Goal: Information Seeking & Learning: Learn about a topic

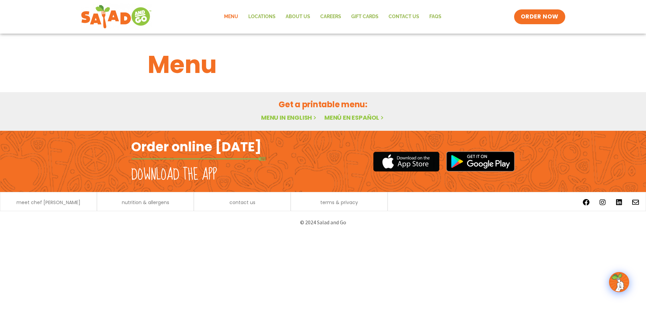
click at [275, 117] on link "Menu in English" at bounding box center [289, 117] width 57 height 8
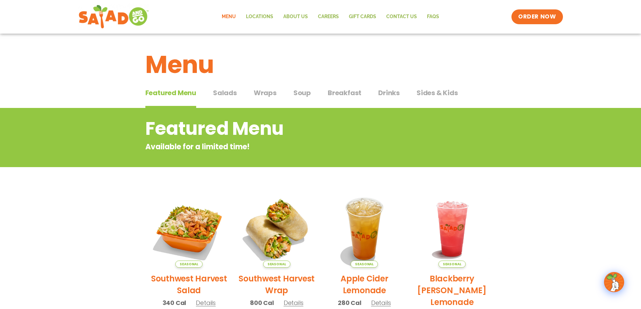
click at [78, 229] on section "Featured Menu Available for a limited time! Seasonal Southwest Harvest Salad 34…" at bounding box center [320, 313] width 641 height 411
click at [99, 240] on section "Featured Menu Available for a limited time! Seasonal Southwest Harvest Salad 34…" at bounding box center [320, 313] width 641 height 411
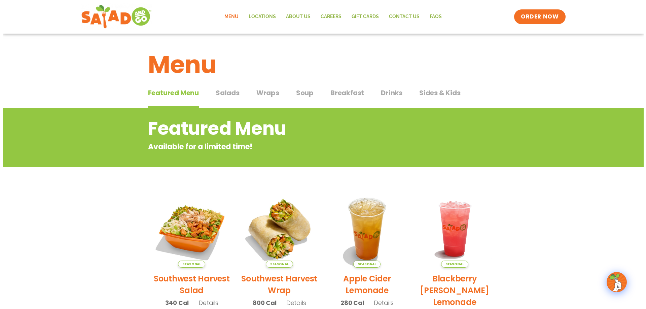
scroll to position [67, 0]
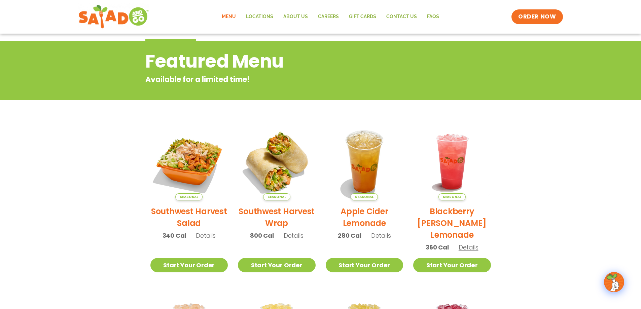
click at [203, 238] on span "Details" at bounding box center [206, 236] width 20 height 8
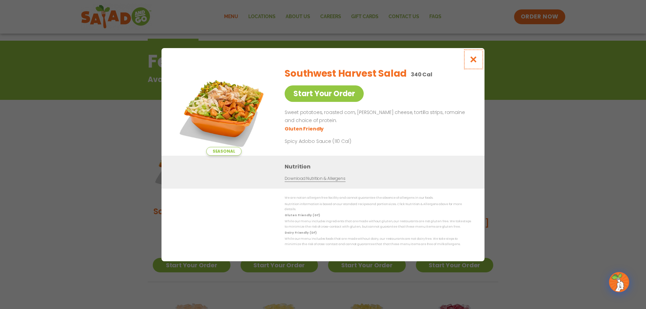
click at [472, 63] on icon "Close modal" at bounding box center [474, 59] width 8 height 7
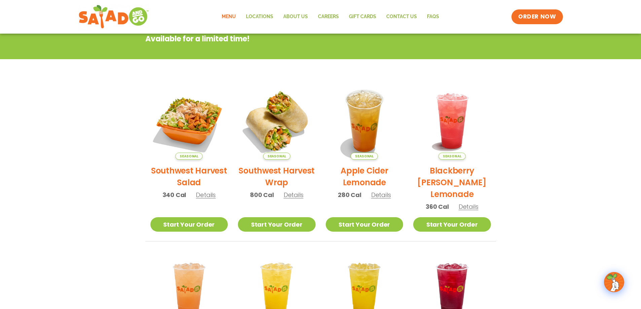
scroll to position [0, 0]
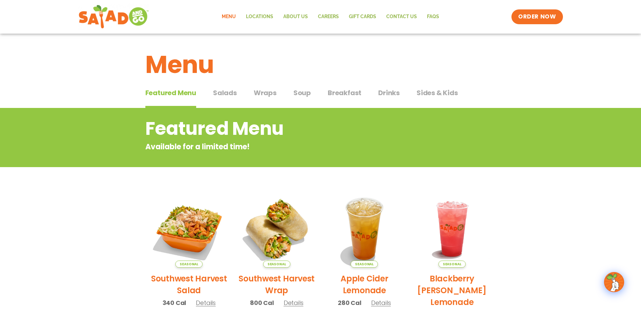
click at [233, 94] on span "Salads" at bounding box center [225, 93] width 24 height 10
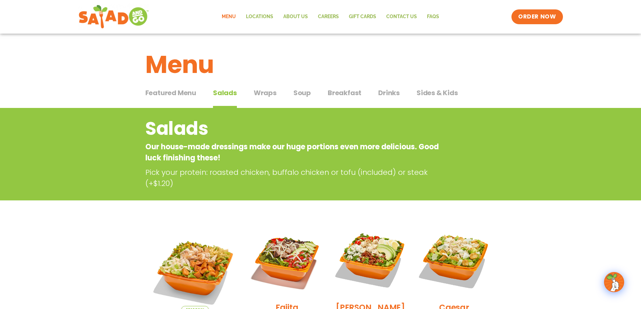
scroll to position [135, 0]
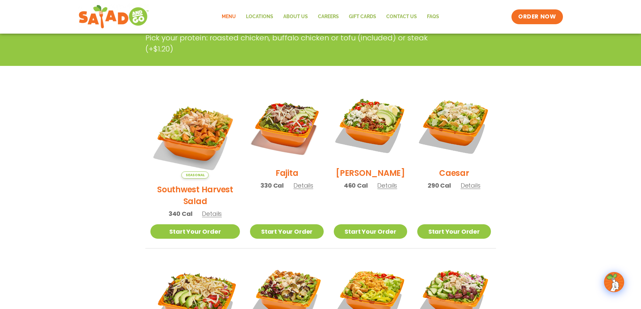
click at [294, 188] on span "Details" at bounding box center [304, 185] width 20 height 8
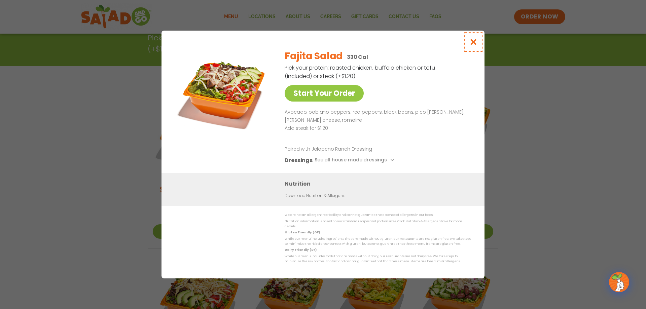
click at [473, 43] on icon "Close modal" at bounding box center [474, 41] width 8 height 7
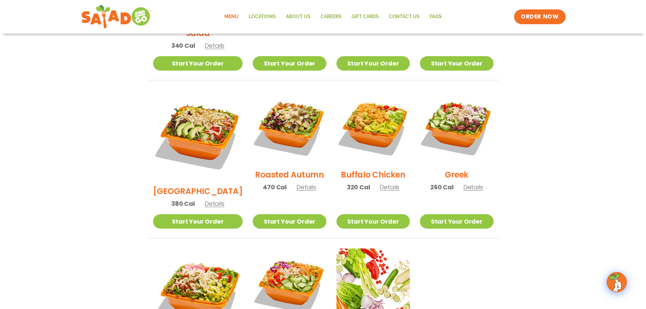
scroll to position [404, 0]
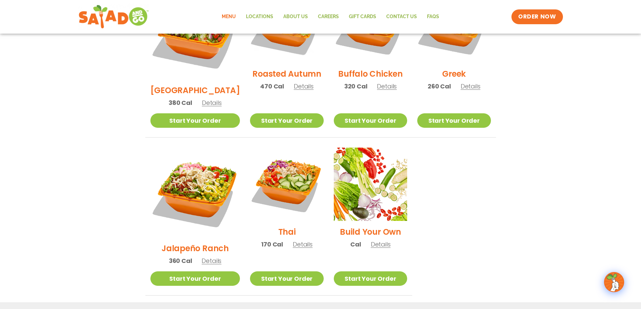
click at [207, 257] on span "Details" at bounding box center [212, 261] width 20 height 8
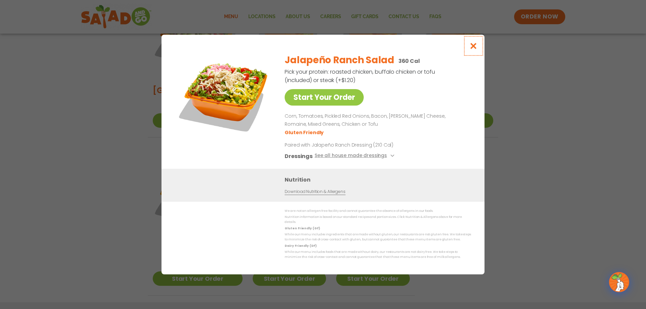
click at [473, 49] on icon "Close modal" at bounding box center [474, 45] width 8 height 7
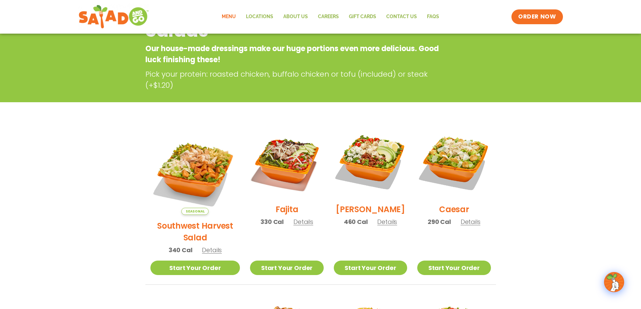
scroll to position [0, 0]
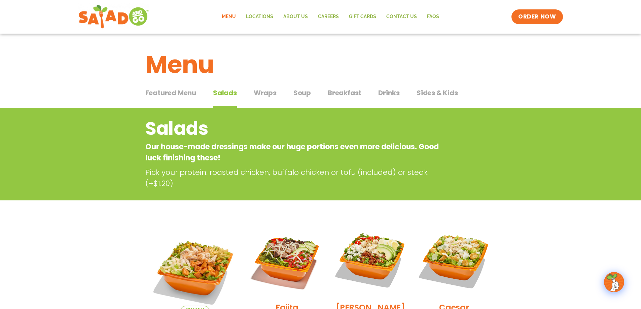
click at [261, 93] on span "Wraps" at bounding box center [265, 93] width 23 height 10
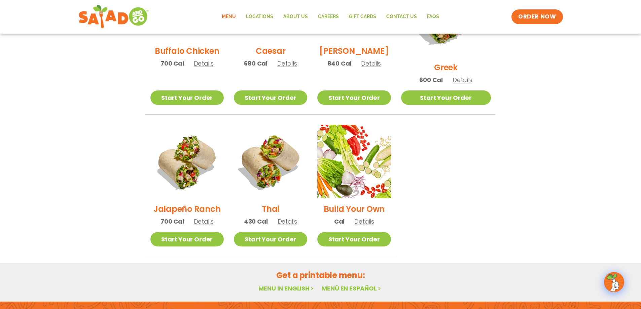
scroll to position [202, 0]
